Goal: Transaction & Acquisition: Purchase product/service

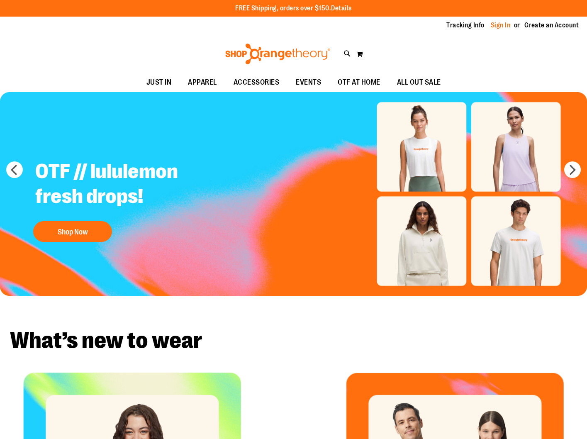
click at [499, 24] on link "Sign In" at bounding box center [501, 25] width 20 height 9
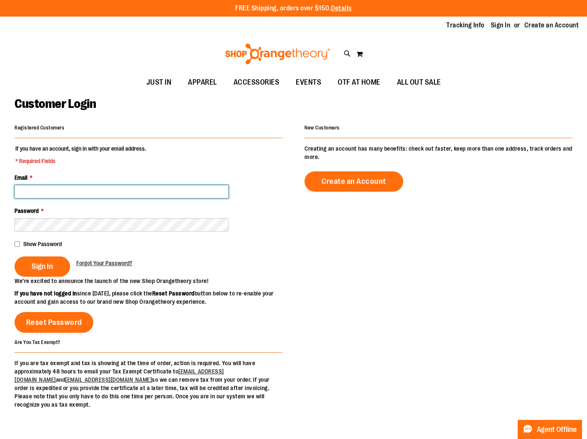
click at [179, 190] on input "Email *" at bounding box center [122, 191] width 214 height 13
type input "**********"
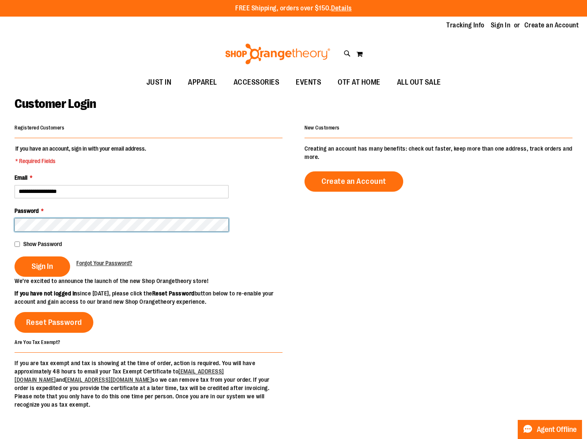
click at [15, 256] on button "Sign In" at bounding box center [43, 266] width 56 height 20
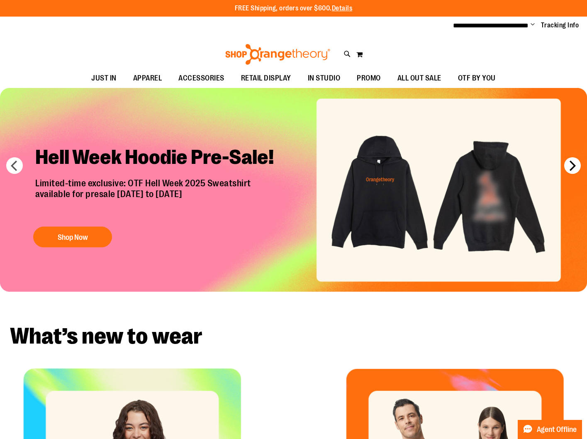
click at [571, 166] on button "next" at bounding box center [572, 165] width 17 height 17
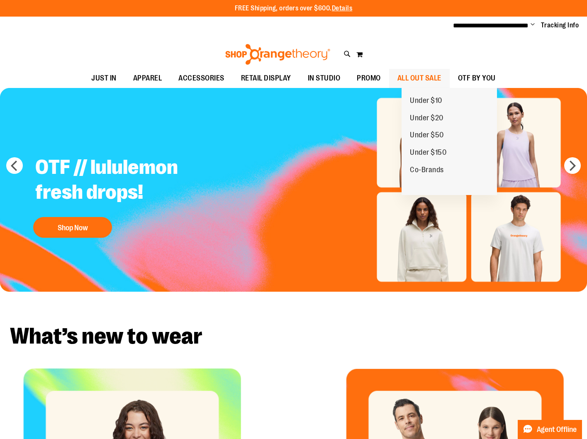
click at [442, 81] on span "ALL OUT SALE" at bounding box center [420, 78] width 44 height 19
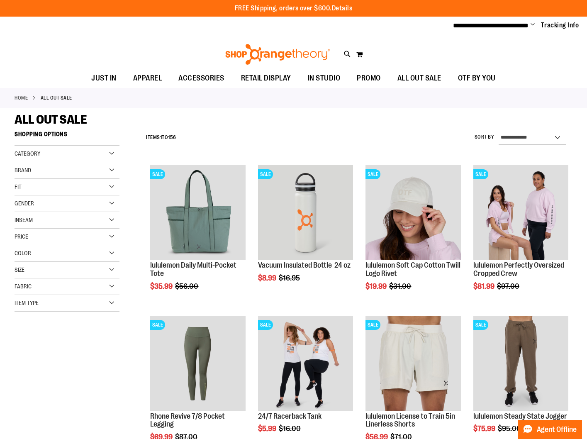
click at [521, 135] on select "**********" at bounding box center [533, 137] width 68 height 13
select select "*********"
click at [499, 131] on select "**********" at bounding box center [533, 137] width 68 height 13
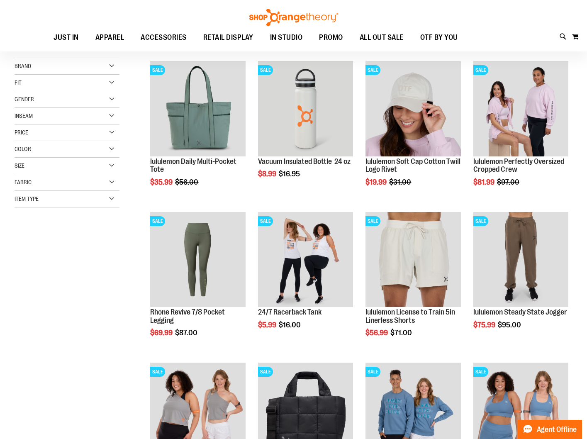
scroll to position [127, 0]
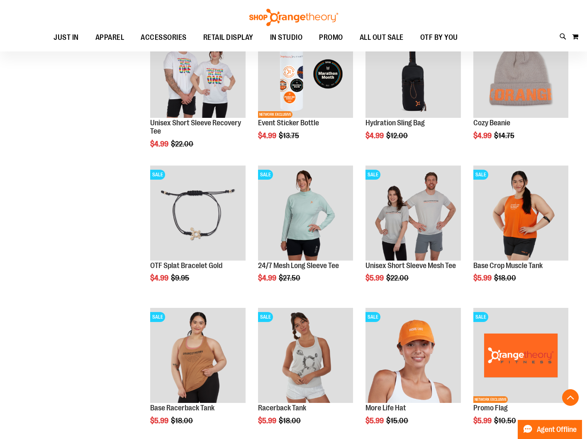
scroll to position [438, 0]
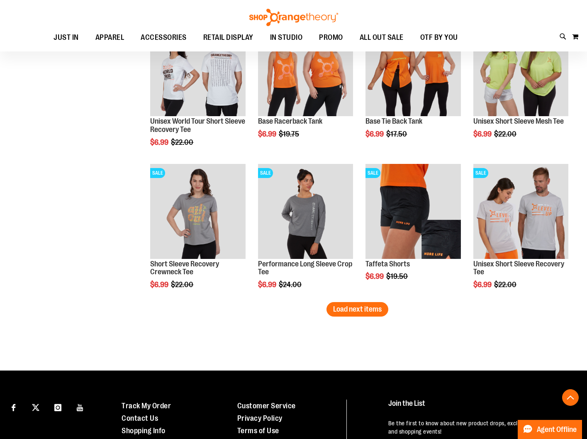
scroll to position [1143, 0]
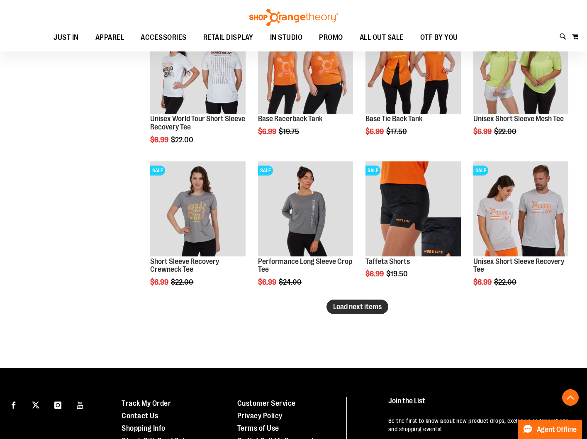
click at [342, 307] on span "Load next items" at bounding box center [357, 307] width 49 height 8
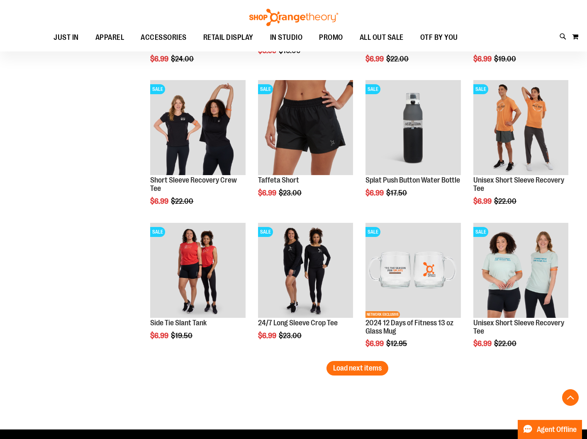
scroll to position [1671, 0]
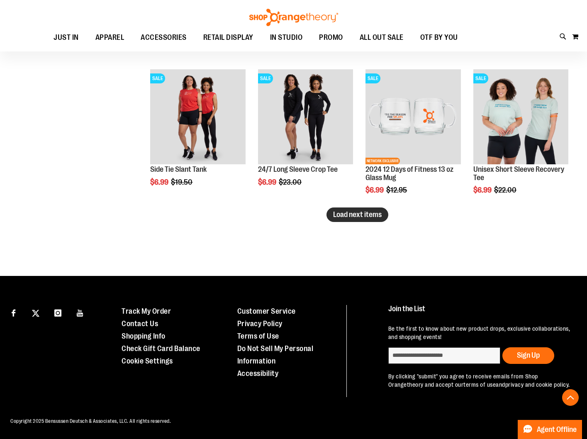
click at [337, 212] on button "Load next items" at bounding box center [358, 214] width 62 height 15
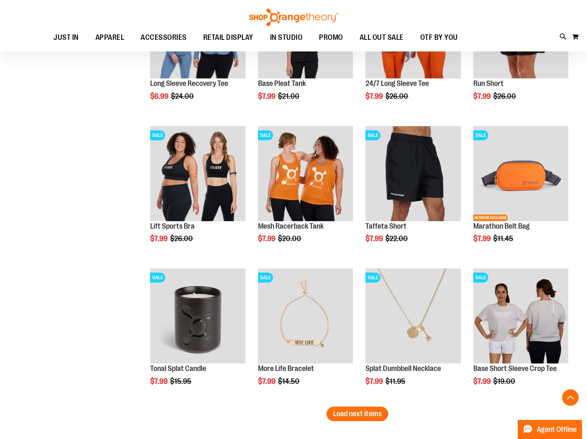
scroll to position [1892, 0]
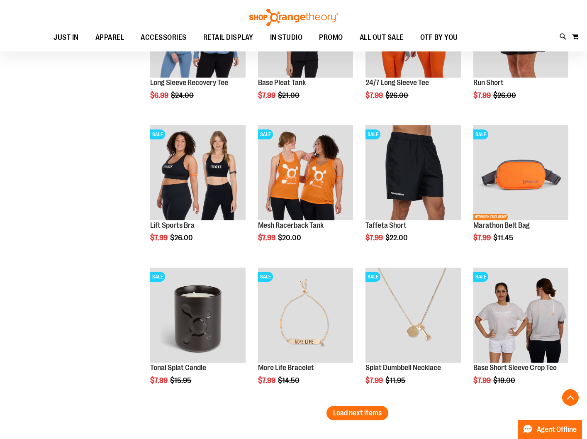
click at [379, 414] on span "Load next items" at bounding box center [357, 413] width 49 height 8
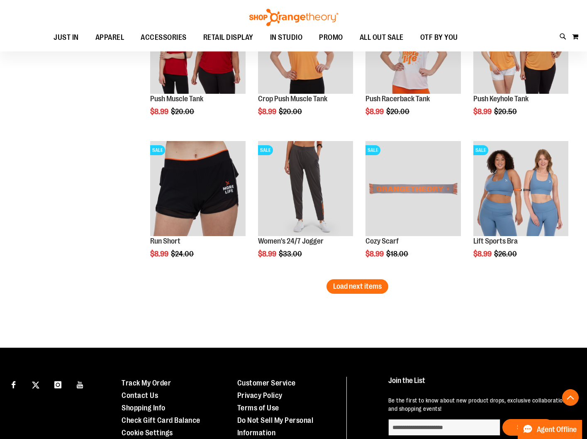
scroll to position [2448, 0]
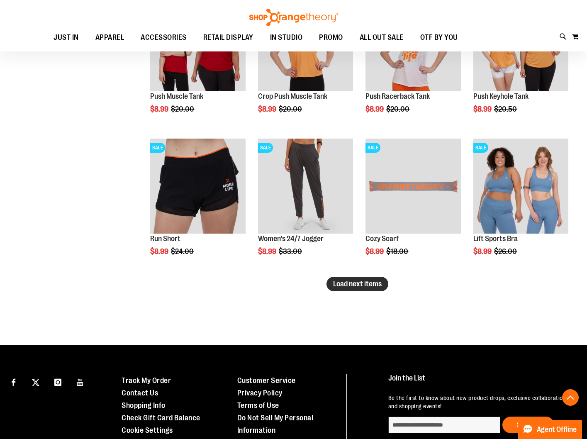
click at [373, 285] on span "Load next items" at bounding box center [357, 284] width 49 height 8
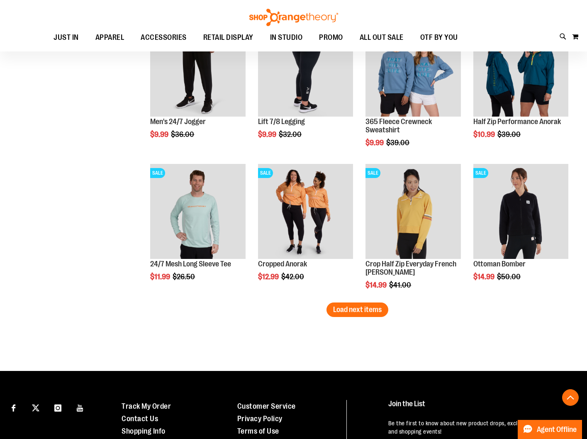
scroll to position [2857, 0]
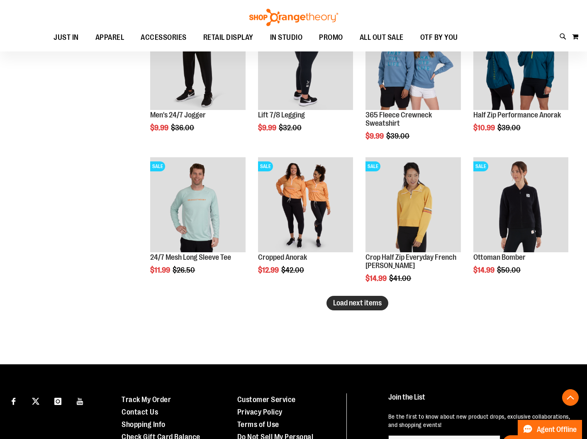
click at [359, 304] on span "Load next items" at bounding box center [357, 303] width 49 height 8
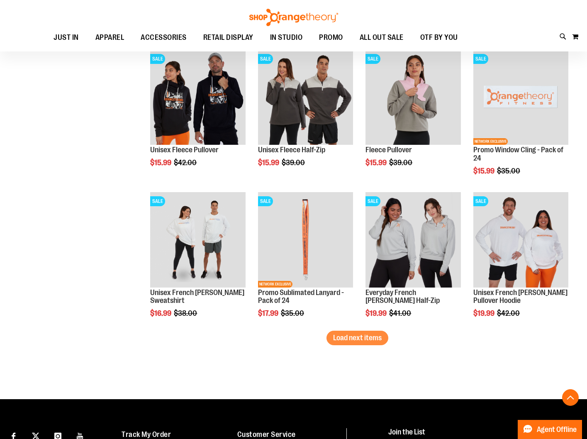
scroll to position [3250, 0]
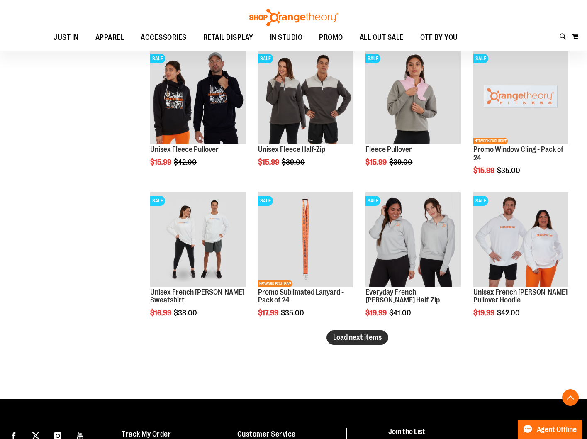
click at [341, 330] on button "Load next items" at bounding box center [358, 337] width 62 height 15
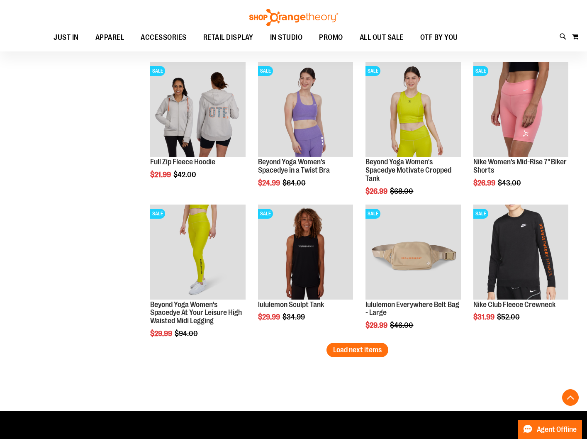
scroll to position [3666, 0]
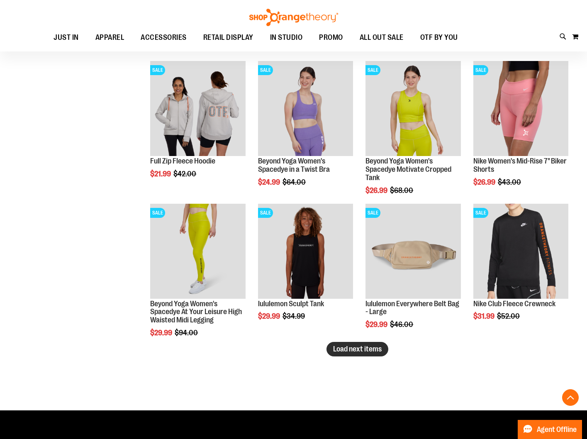
click at [345, 346] on span "Load next items" at bounding box center [357, 349] width 49 height 8
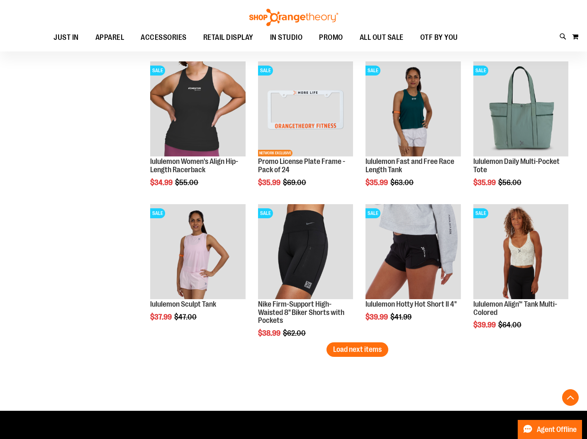
scroll to position [4115, 0]
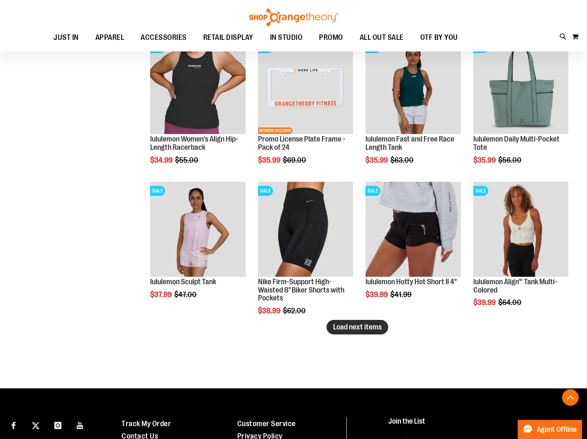
click at [347, 331] on span "Load next items" at bounding box center [357, 327] width 49 height 8
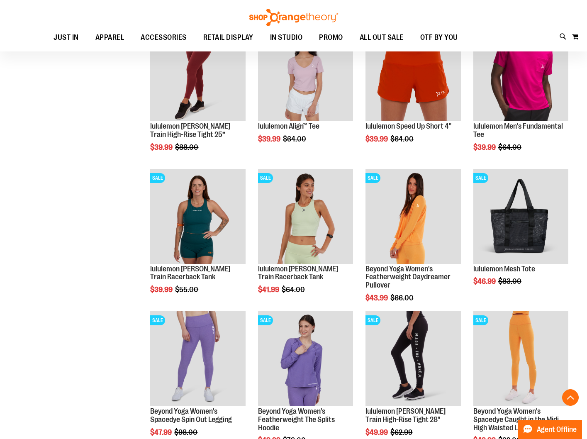
scroll to position [4420, 0]
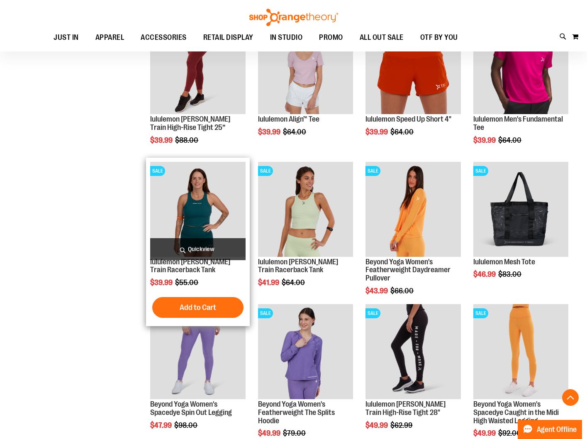
click at [220, 244] on span "Quickview" at bounding box center [197, 249] width 95 height 22
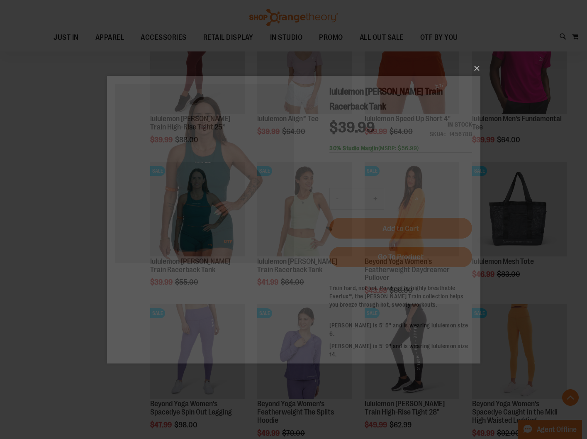
scroll to position [0, 0]
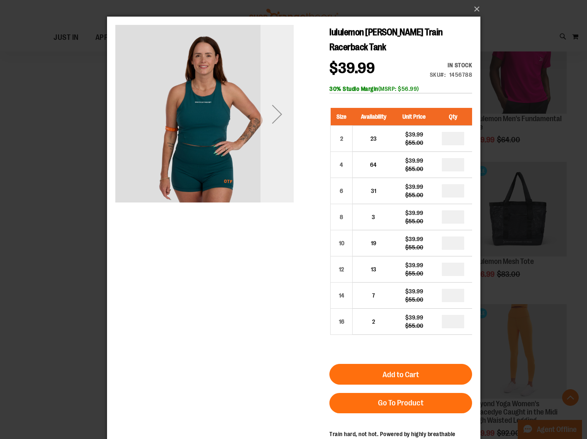
click at [278, 121] on div "Next" at bounding box center [276, 114] width 33 height 33
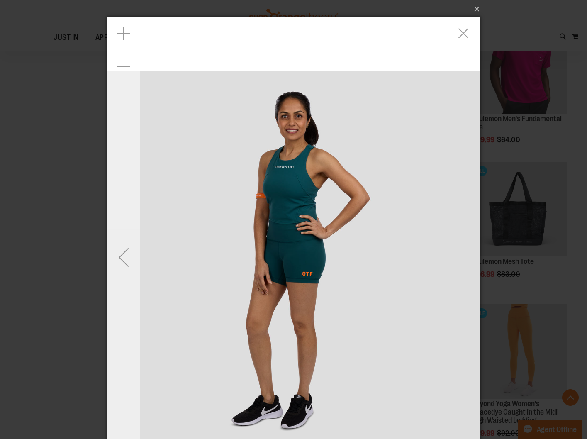
click at [118, 236] on div "Previous" at bounding box center [123, 257] width 33 height 481
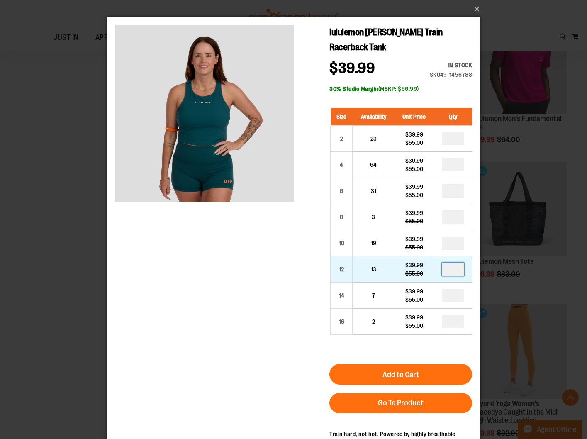
click at [457, 266] on input "number" at bounding box center [453, 269] width 22 height 13
type input "*"
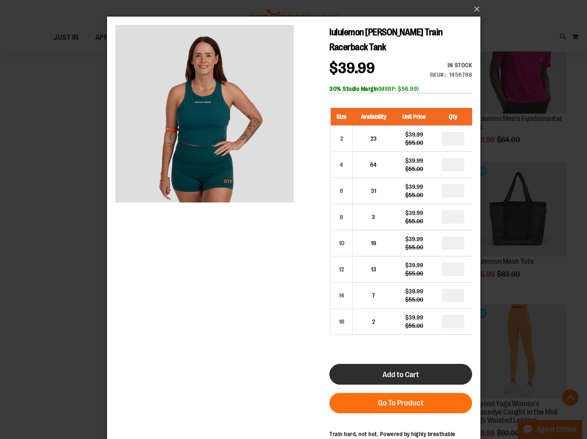
click at [408, 383] on button "Add to Cart" at bounding box center [400, 374] width 143 height 21
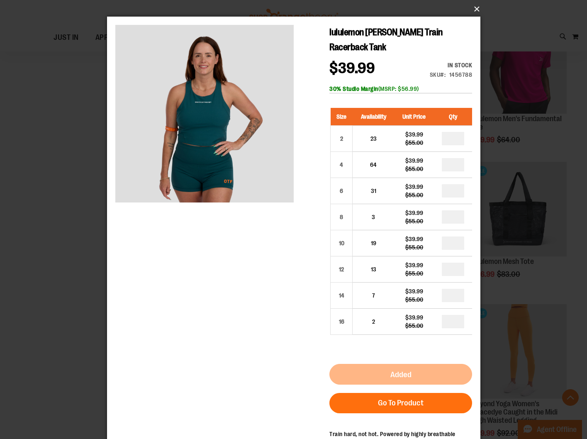
click at [473, 10] on button "×" at bounding box center [296, 9] width 373 height 18
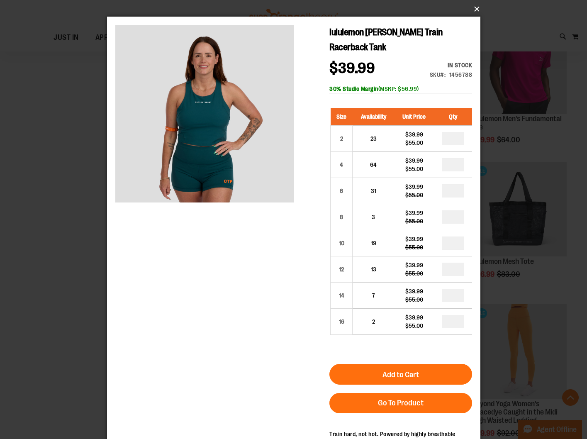
click at [479, 7] on button "×" at bounding box center [296, 9] width 373 height 18
click at [474, 7] on button "×" at bounding box center [296, 9] width 373 height 18
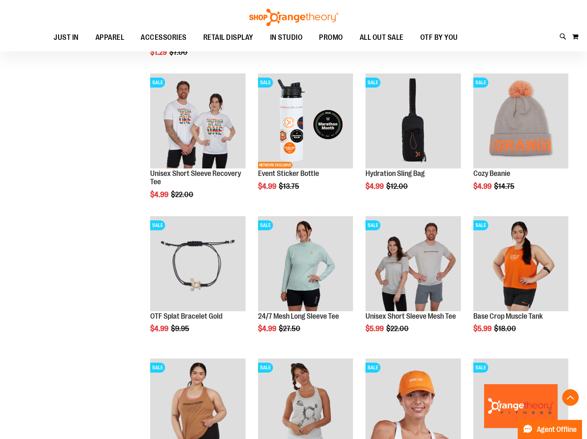
scroll to position [41, 0]
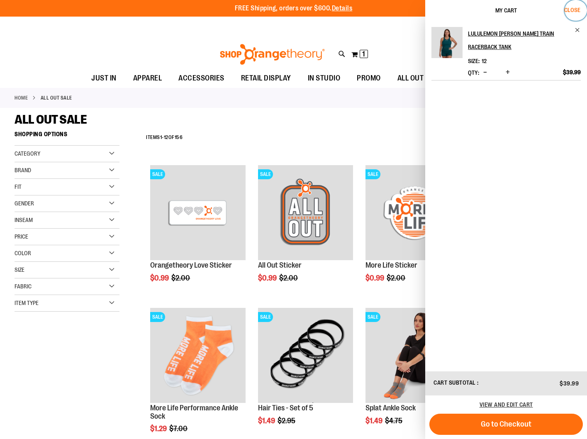
click at [586, 5] on button "Close" at bounding box center [576, 10] width 22 height 21
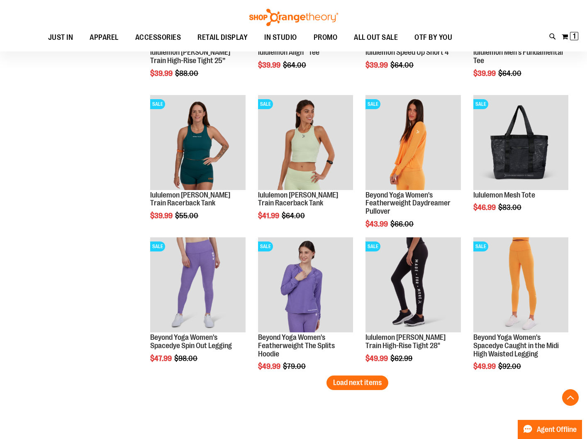
scroll to position [4487, 0]
click at [369, 385] on span "Load next items" at bounding box center [357, 382] width 49 height 8
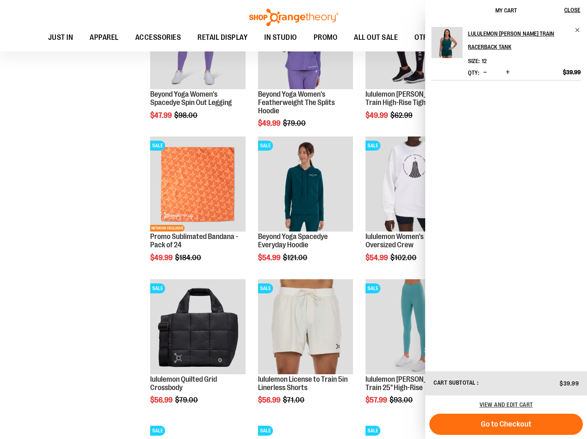
scroll to position [4730, 0]
click at [581, 10] on span "Close" at bounding box center [572, 10] width 16 height 7
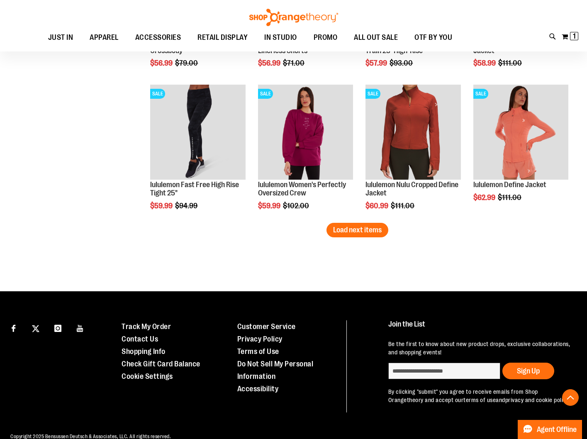
scroll to position [5069, 0]
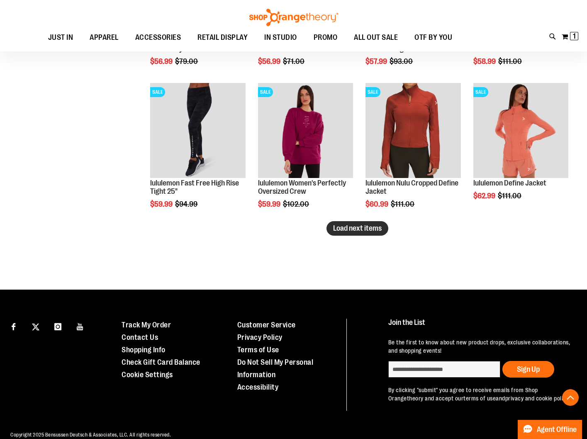
click at [364, 235] on button "Load next items" at bounding box center [358, 228] width 62 height 15
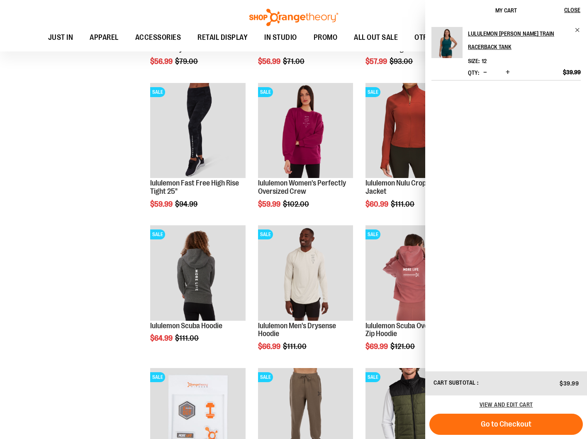
click at [581, 29] on div "lululemon Wunder Train Racerback Tank Size 12" at bounding box center [506, 196] width 162 height 350
click at [578, 30] on span "Remove item" at bounding box center [578, 30] width 6 height 6
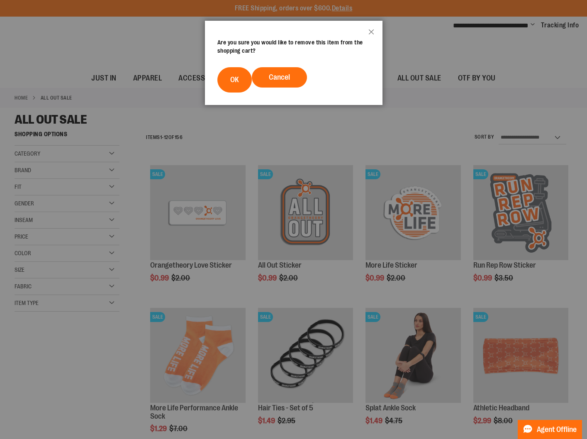
drag, startPoint x: 374, startPoint y: 29, endPoint x: 378, endPoint y: 17, distance: 12.9
click at [374, 29] on button "Close" at bounding box center [371, 34] width 22 height 27
